Goal: Task Accomplishment & Management: Manage account settings

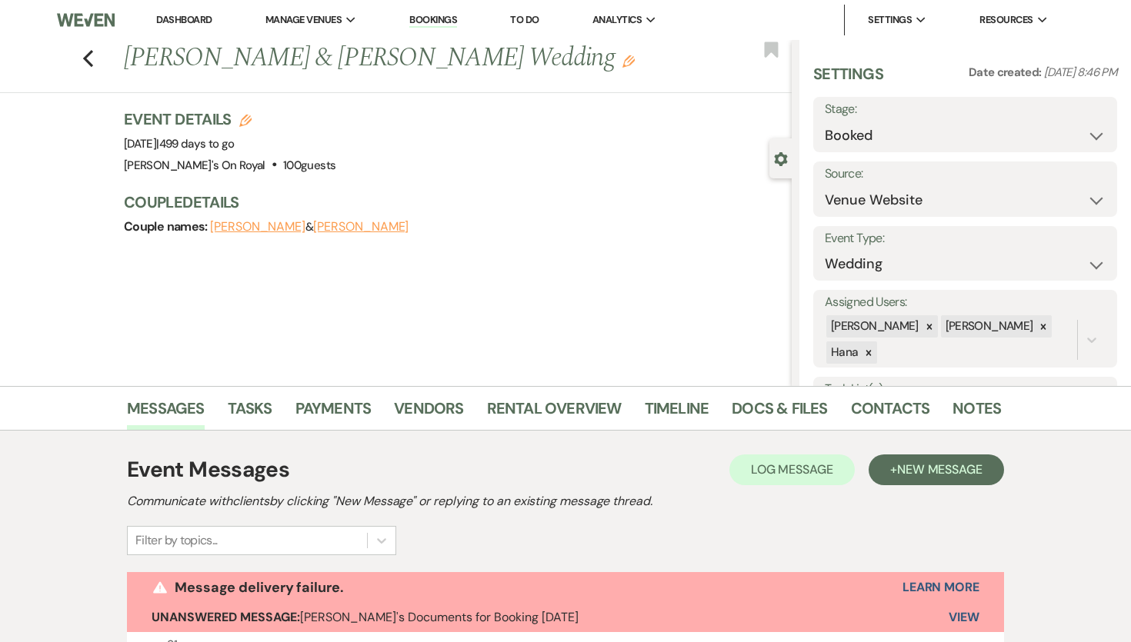
select select "5"
click at [202, 18] on link "Dashboard" at bounding box center [183, 19] width 55 height 13
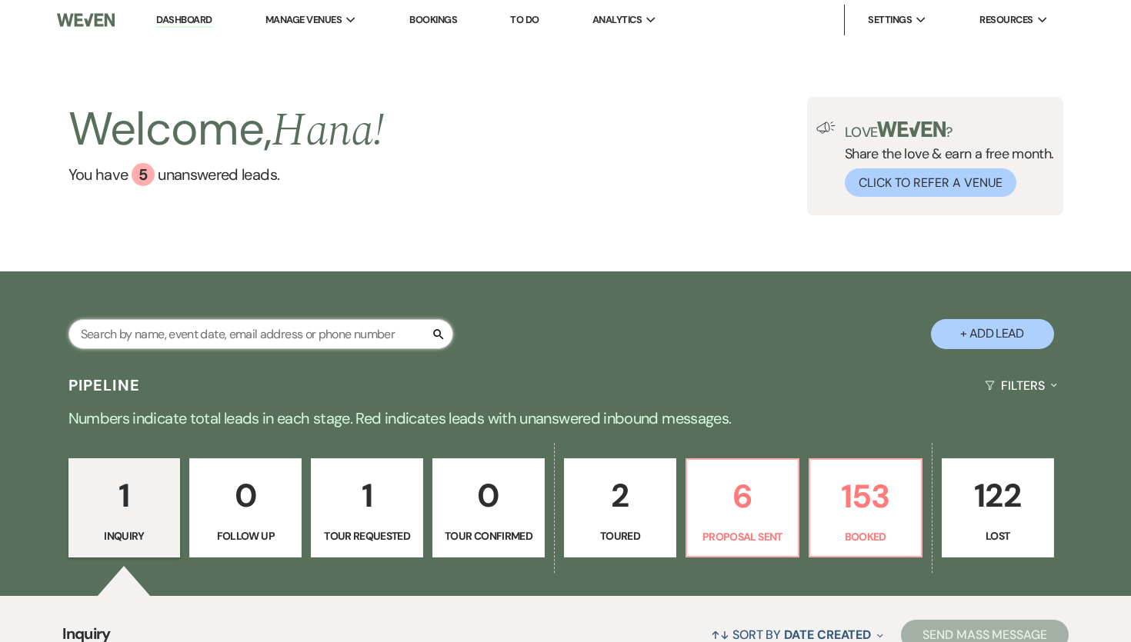
click at [321, 332] on input "text" at bounding box center [260, 334] width 385 height 30
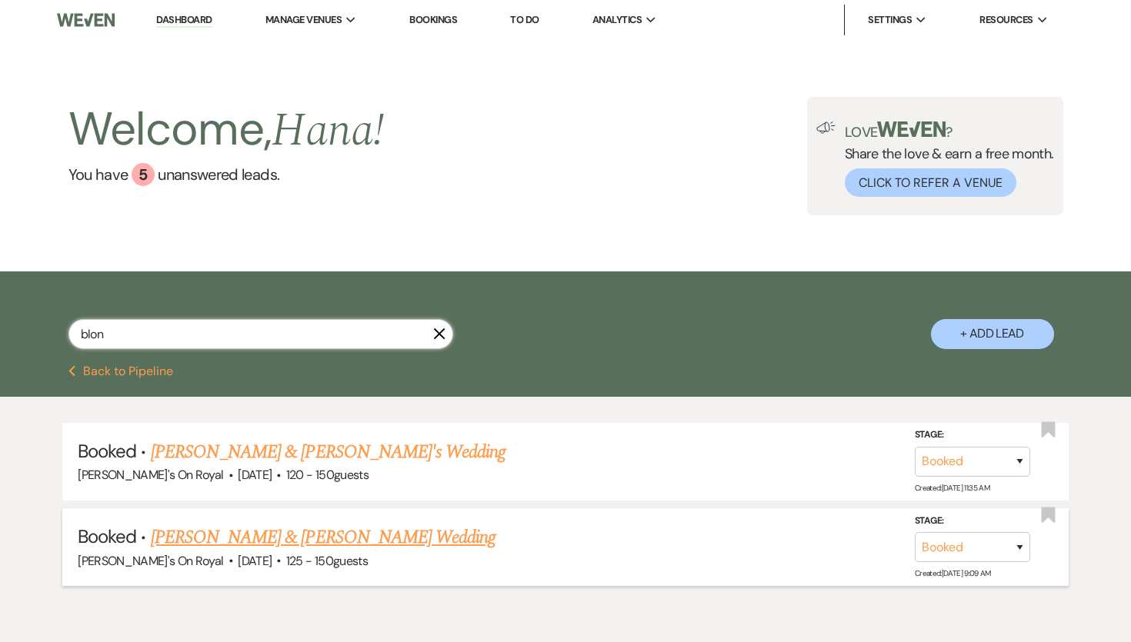
type input "blon"
click at [350, 548] on link "[PERSON_NAME] & [PERSON_NAME] Wedding" at bounding box center [323, 538] width 345 height 28
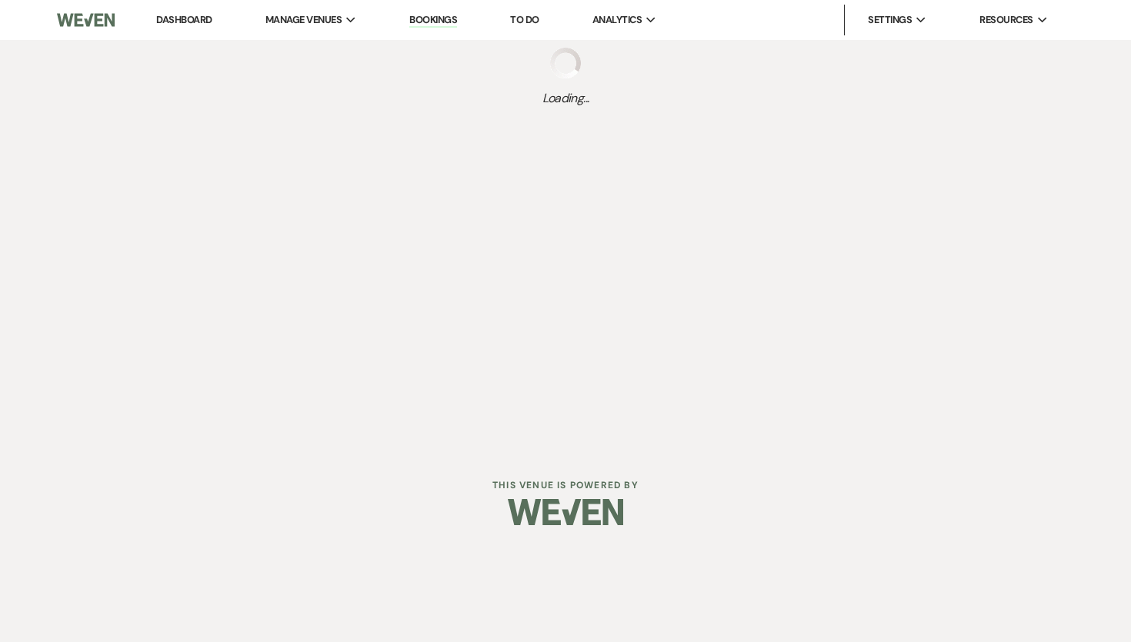
select select "2"
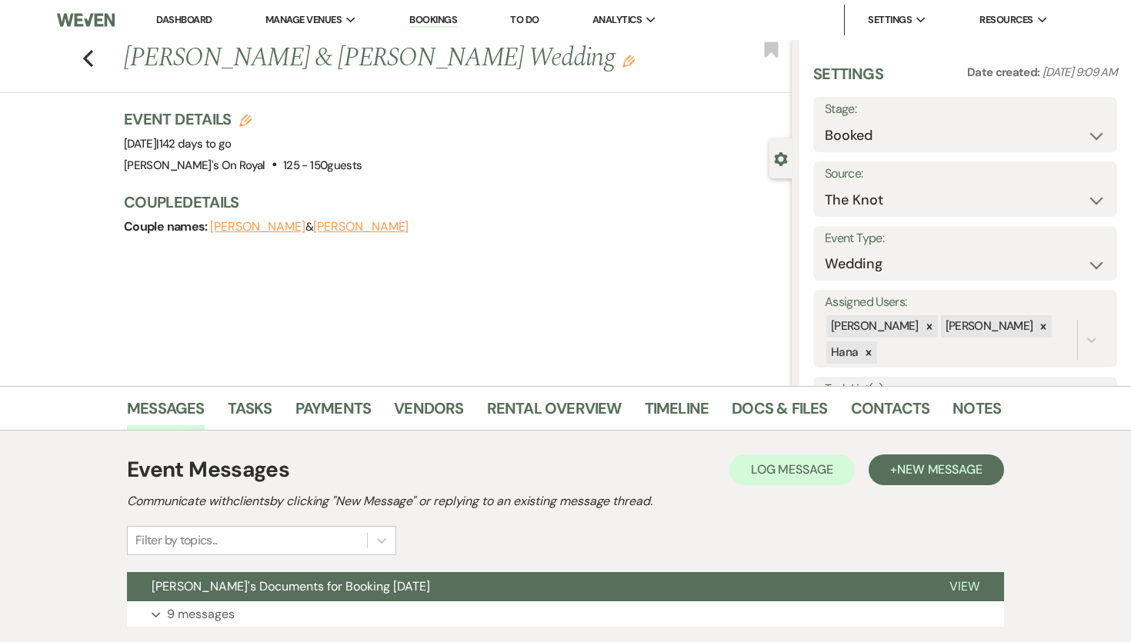
scroll to position [107, 0]
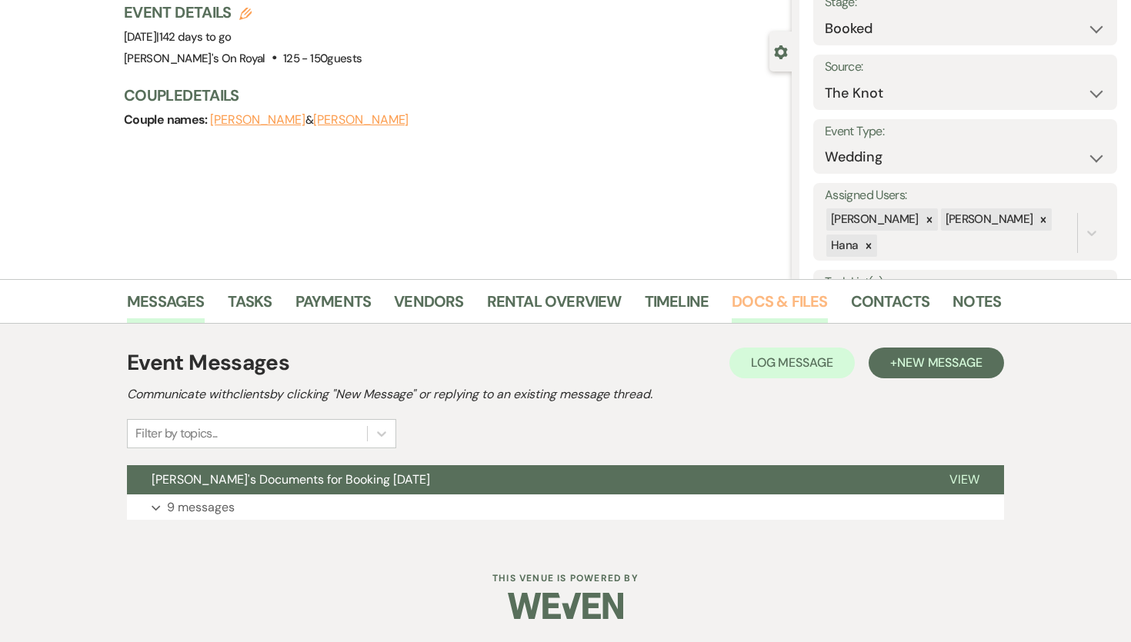
click at [769, 305] on link "Docs & Files" at bounding box center [779, 306] width 95 height 34
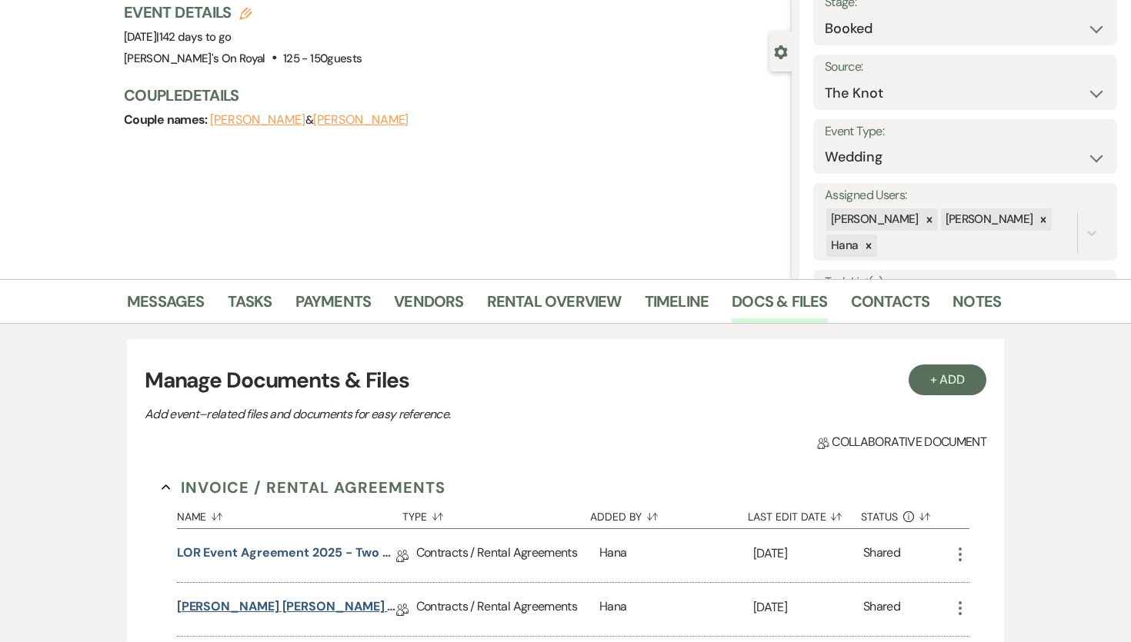
click at [264, 602] on link "[PERSON_NAME] [PERSON_NAME] Contract [DATE]" at bounding box center [286, 610] width 219 height 24
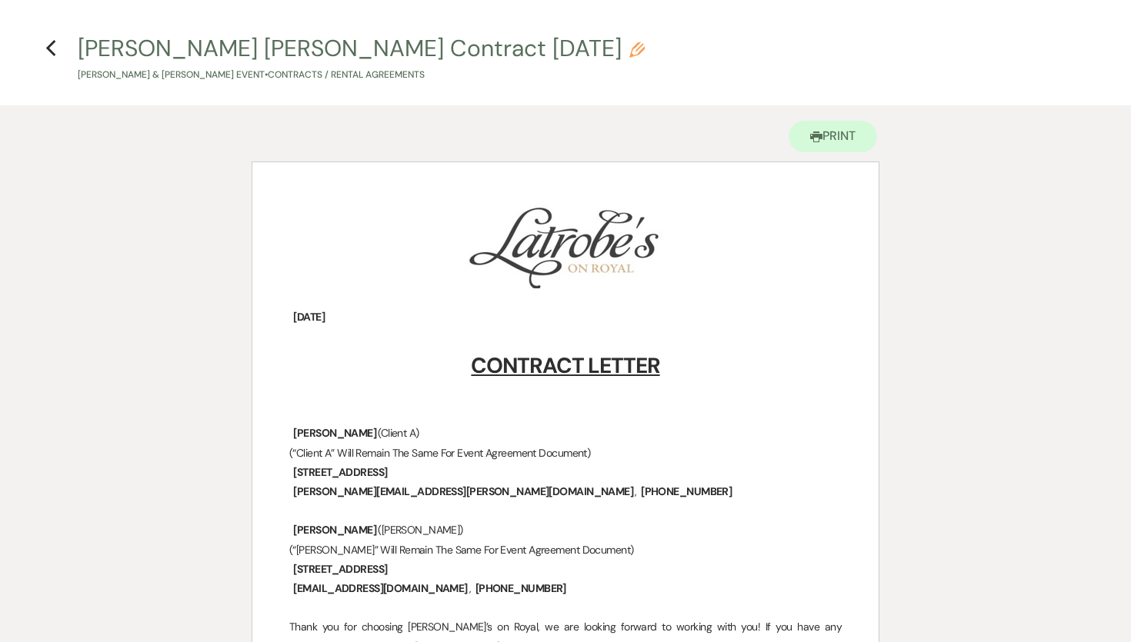
scroll to position [49, 0]
